Goal: Task Accomplishment & Management: Use online tool/utility

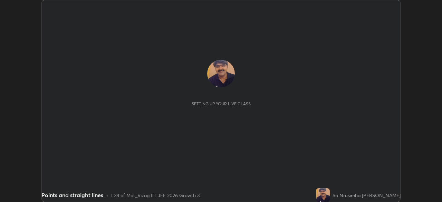
scroll to position [202, 441]
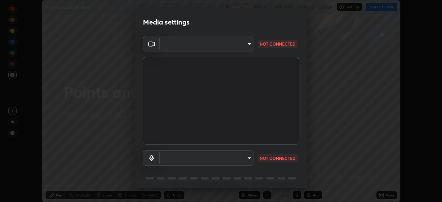
type input "a160d1f8b9ea6b96284e5021699d908bde422b674241d301862b99b2bba0666c"
type input "default"
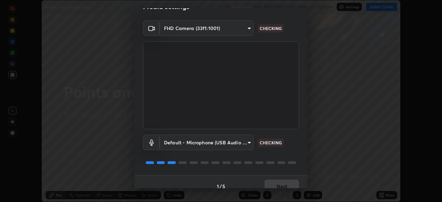
scroll to position [24, 0]
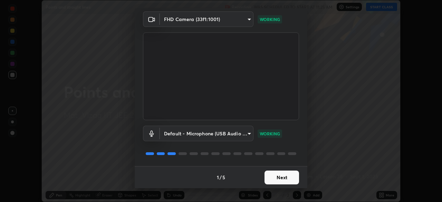
click at [286, 180] on button "Next" at bounding box center [281, 177] width 34 height 14
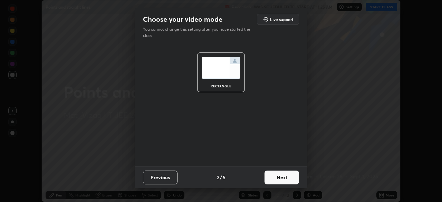
scroll to position [0, 0]
click at [287, 176] on button "Next" at bounding box center [281, 177] width 34 height 14
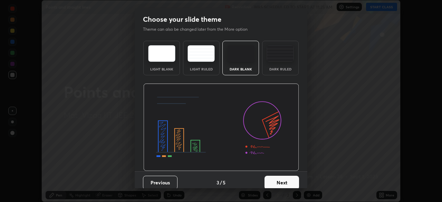
click at [284, 181] on button "Next" at bounding box center [281, 183] width 34 height 14
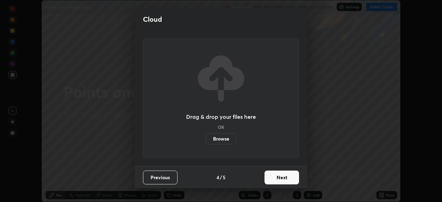
click at [281, 179] on button "Next" at bounding box center [281, 177] width 34 height 14
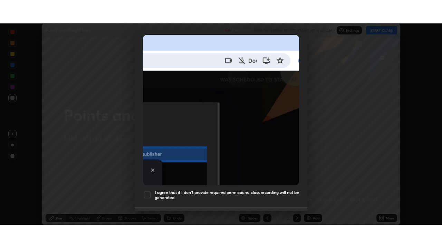
scroll to position [165, 0]
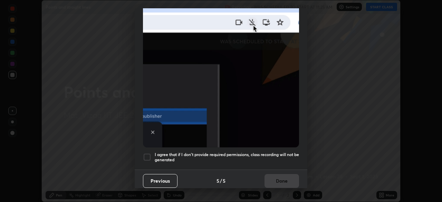
click at [150, 153] on div at bounding box center [147, 157] width 8 height 8
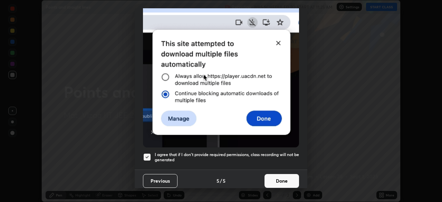
click at [278, 174] on button "Done" at bounding box center [281, 181] width 34 height 14
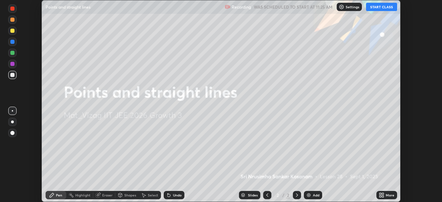
click at [382, 194] on icon at bounding box center [383, 194] width 2 height 2
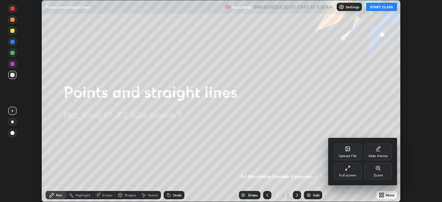
click at [348, 170] on icon at bounding box center [348, 168] width 6 height 6
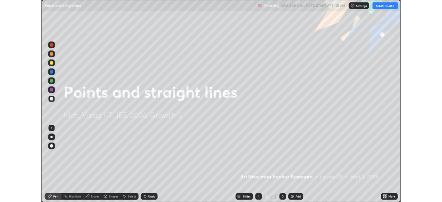
scroll to position [248, 442]
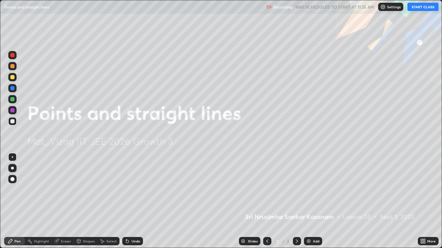
click at [424, 4] on button "START CLASS" at bounding box center [422, 7] width 31 height 8
click at [313, 201] on div "Add" at bounding box center [316, 241] width 7 height 3
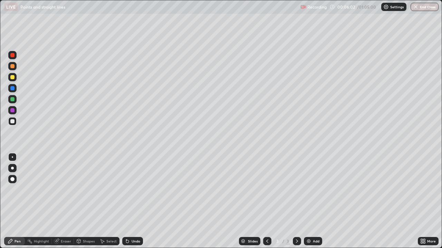
click at [131, 201] on div "Undo" at bounding box center [135, 241] width 9 height 3
click at [134, 201] on div "Undo" at bounding box center [132, 241] width 21 height 8
click at [135, 201] on div "Undo" at bounding box center [132, 241] width 21 height 8
click at [134, 201] on div "Undo" at bounding box center [132, 241] width 21 height 8
click at [135, 201] on div "Undo" at bounding box center [132, 241] width 21 height 8
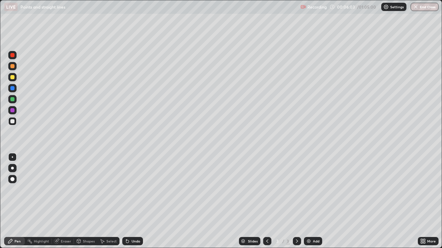
click at [134, 201] on div "Undo" at bounding box center [132, 241] width 21 height 8
click at [132, 201] on div "Undo" at bounding box center [132, 241] width 21 height 8
click at [134, 201] on div "Undo" at bounding box center [132, 241] width 21 height 8
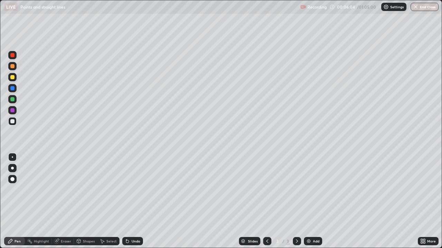
click at [132, 201] on div "Undo" at bounding box center [132, 241] width 21 height 8
click at [133, 201] on div "Undo" at bounding box center [132, 241] width 21 height 8
click at [134, 201] on div "Undo" at bounding box center [135, 241] width 9 height 3
click at [135, 201] on div "Undo" at bounding box center [135, 241] width 9 height 3
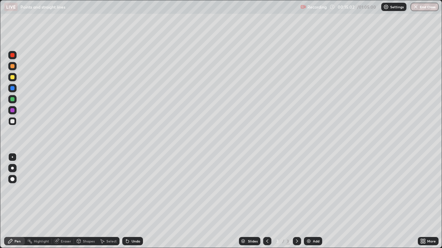
click at [317, 201] on div "Add" at bounding box center [316, 241] width 7 height 3
click at [60, 201] on div "Eraser" at bounding box center [63, 241] width 22 height 8
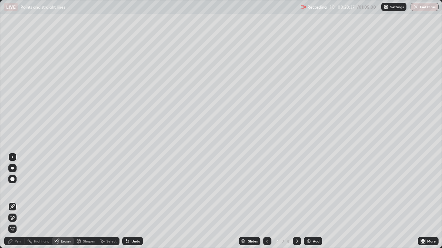
click at [12, 201] on icon at bounding box center [13, 218] width 6 height 6
click at [11, 201] on icon at bounding box center [13, 207] width 6 height 6
click at [16, 201] on div "Pen" at bounding box center [17, 241] width 6 height 3
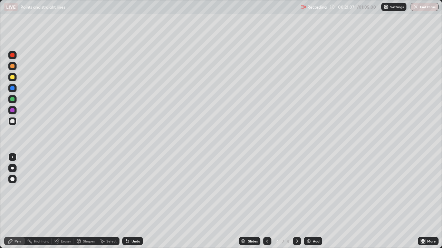
click at [131, 201] on div "Undo" at bounding box center [135, 241] width 9 height 3
click at [130, 201] on div "Undo" at bounding box center [132, 241] width 21 height 8
click at [308, 201] on img at bounding box center [309, 242] width 6 height 6
click at [132, 201] on div "Undo" at bounding box center [135, 241] width 9 height 3
click at [131, 201] on div "Undo" at bounding box center [135, 241] width 9 height 3
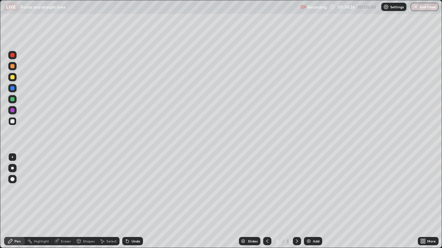
click at [309, 201] on img at bounding box center [309, 242] width 6 height 6
click at [129, 201] on div "Undo" at bounding box center [132, 241] width 21 height 8
click at [130, 201] on div "Undo" at bounding box center [132, 241] width 21 height 8
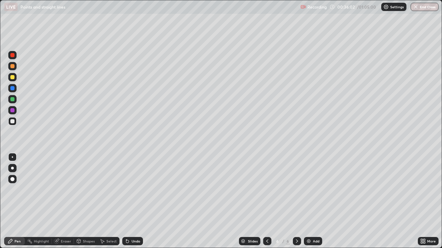
click at [131, 201] on div "Undo" at bounding box center [135, 241] width 9 height 3
click at [135, 201] on div "Undo" at bounding box center [135, 241] width 9 height 3
click at [134, 201] on div "Undo" at bounding box center [135, 241] width 9 height 3
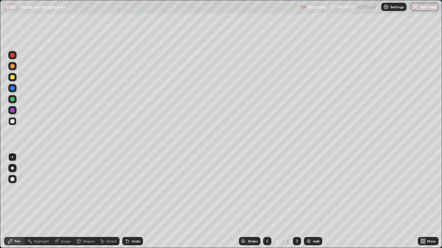
click at [296, 201] on icon at bounding box center [297, 242] width 6 height 6
click at [311, 201] on div "Add" at bounding box center [313, 241] width 18 height 8
click at [132, 201] on div "Undo" at bounding box center [135, 241] width 9 height 3
click at [127, 201] on icon at bounding box center [128, 242] width 6 height 6
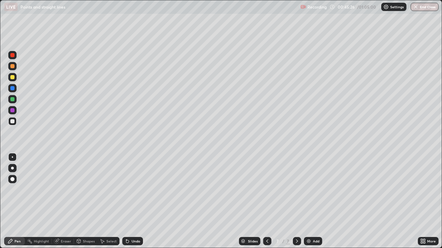
click at [131, 201] on div "Undo" at bounding box center [135, 241] width 9 height 3
click at [313, 201] on div "Add" at bounding box center [316, 241] width 7 height 3
click at [309, 201] on img at bounding box center [309, 242] width 6 height 6
click at [128, 201] on icon at bounding box center [128, 242] width 6 height 6
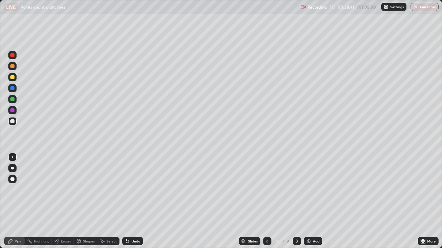
click at [129, 201] on icon at bounding box center [128, 242] width 6 height 6
click at [128, 201] on icon at bounding box center [128, 242] width 6 height 6
click at [126, 201] on icon at bounding box center [126, 240] width 1 height 1
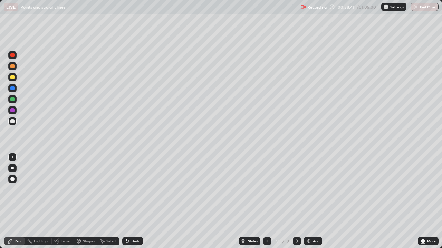
click at [126, 201] on icon at bounding box center [126, 240] width 1 height 1
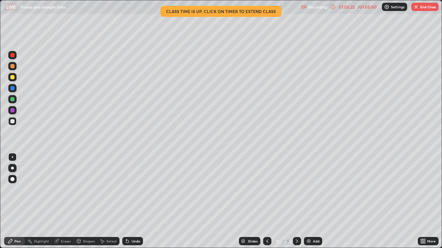
click at [431, 10] on button "End Class" at bounding box center [424, 7] width 27 height 8
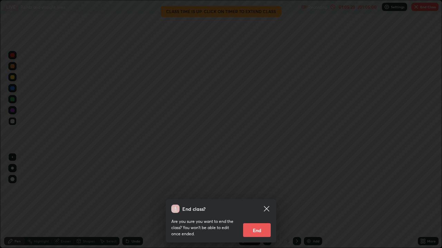
click at [260, 201] on button "End" at bounding box center [257, 231] width 28 height 14
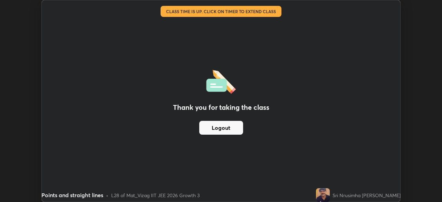
scroll to position [34295, 34055]
